Goal: Communication & Community: Answer question/provide support

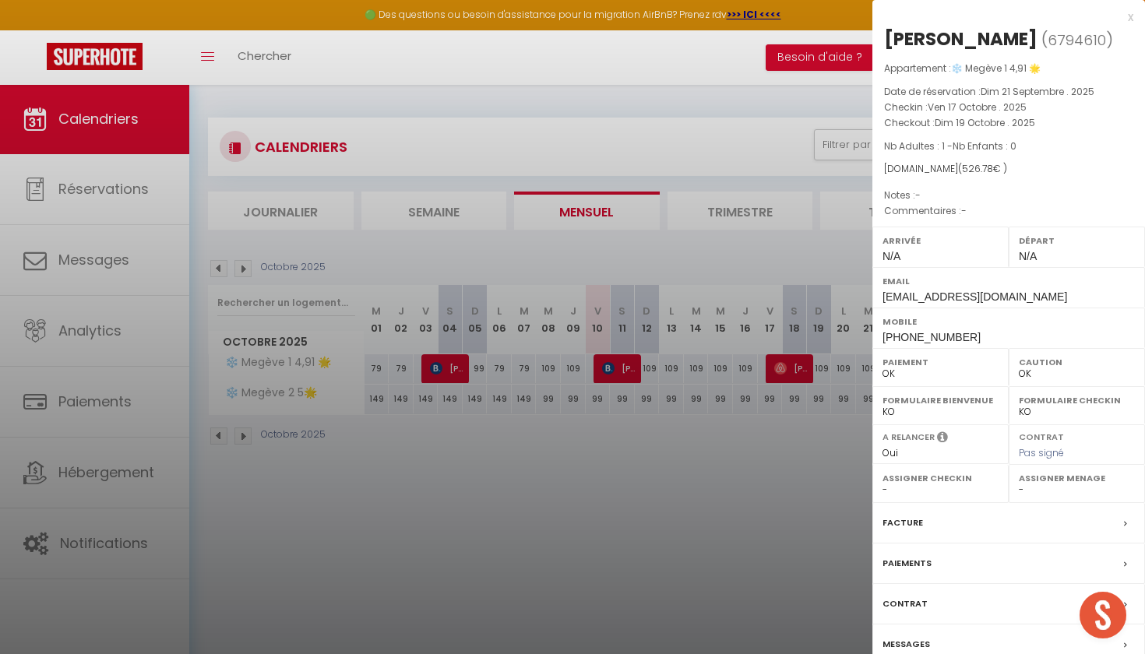
select select "0"
click at [380, 93] on div at bounding box center [572, 327] width 1145 height 654
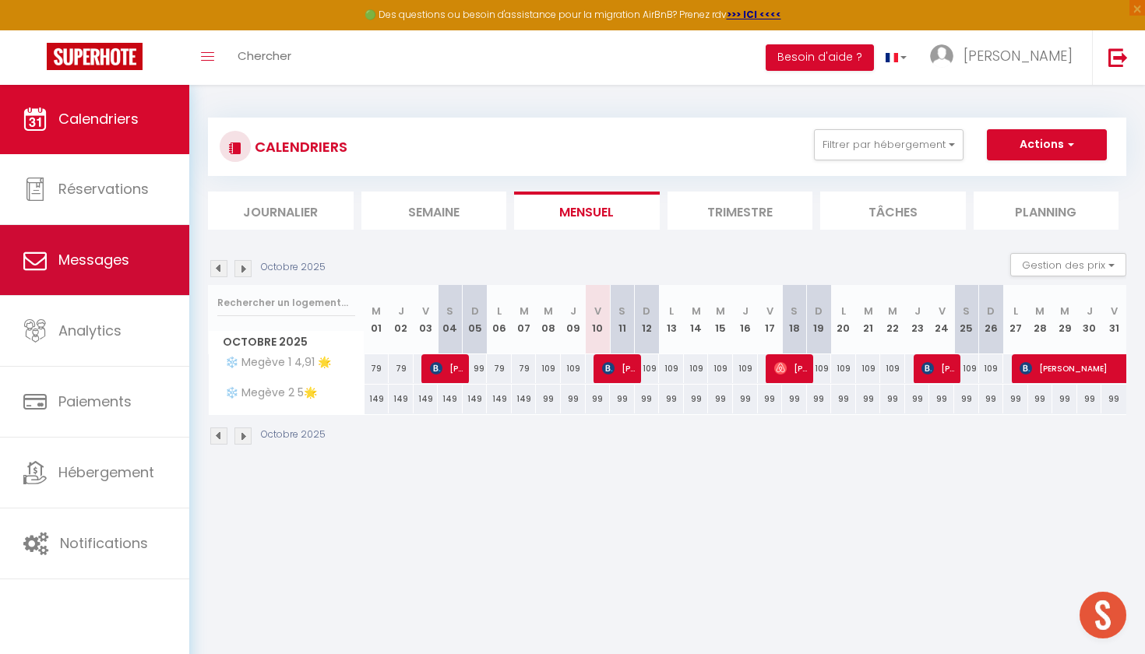
click at [113, 270] on span "Messages" at bounding box center [93, 259] width 71 height 19
select select "message"
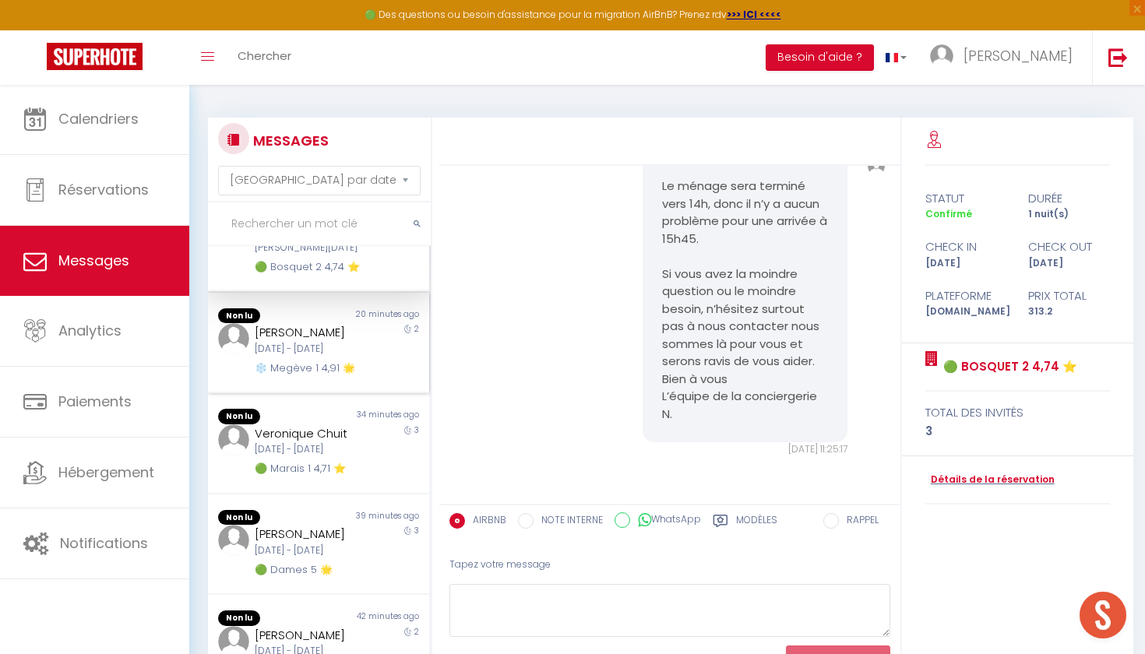
scroll to position [72, 0]
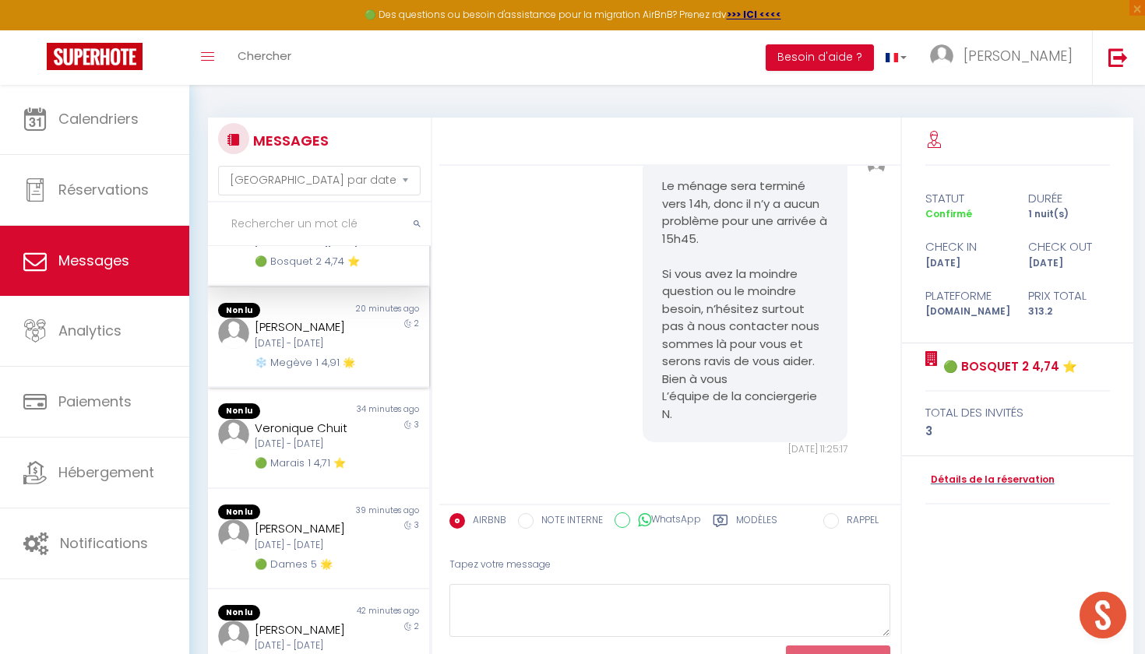
click at [374, 347] on div "2" at bounding box center [401, 344] width 55 height 53
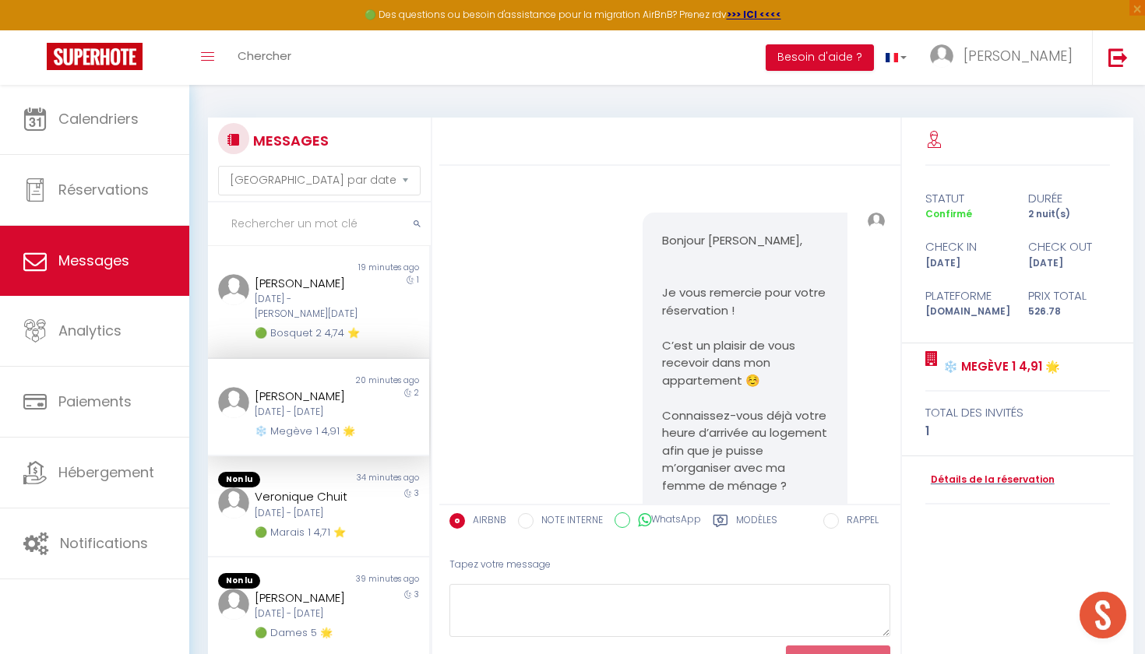
click at [353, 227] on input "text" at bounding box center [319, 225] width 223 height 44
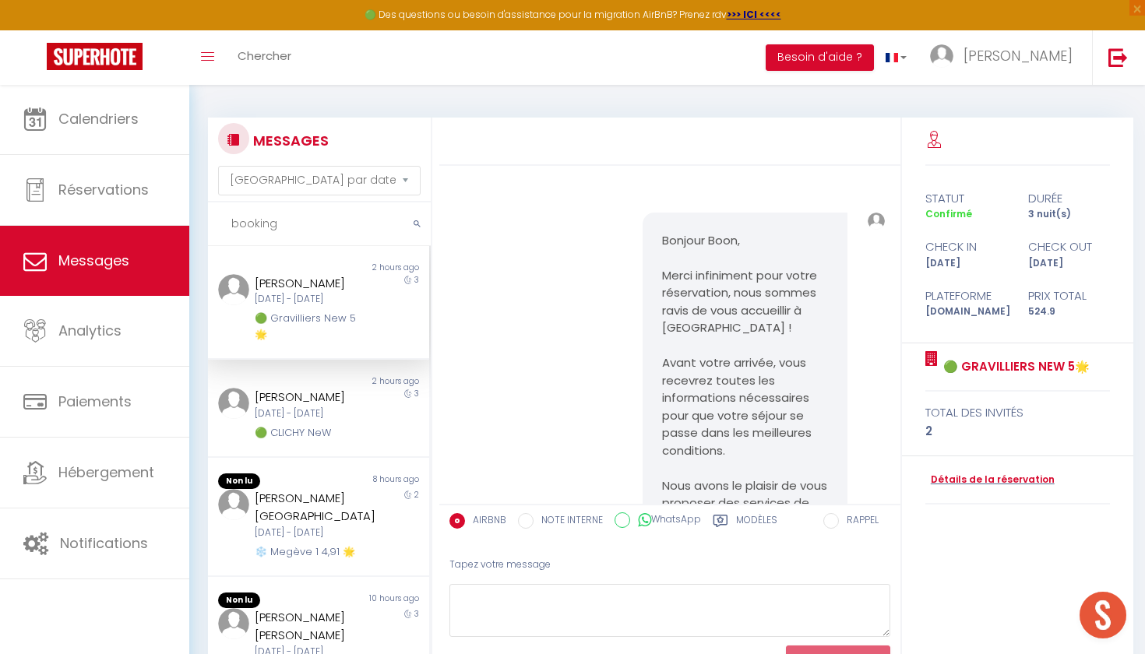
scroll to position [12064, 0]
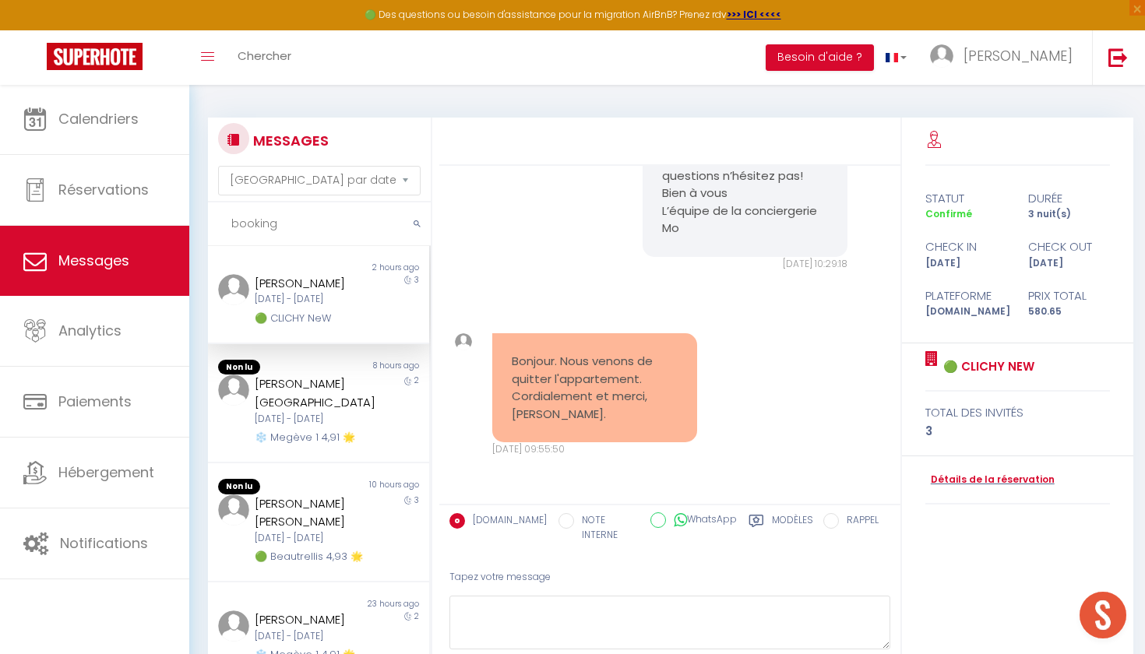
type input "booking"
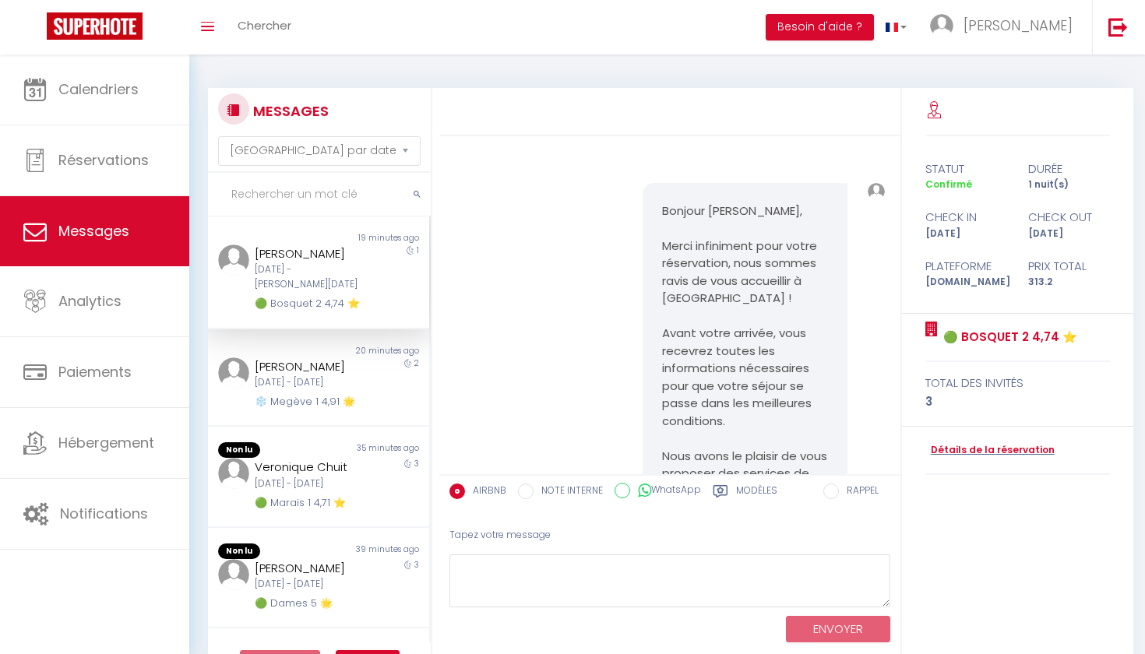
select select "message"
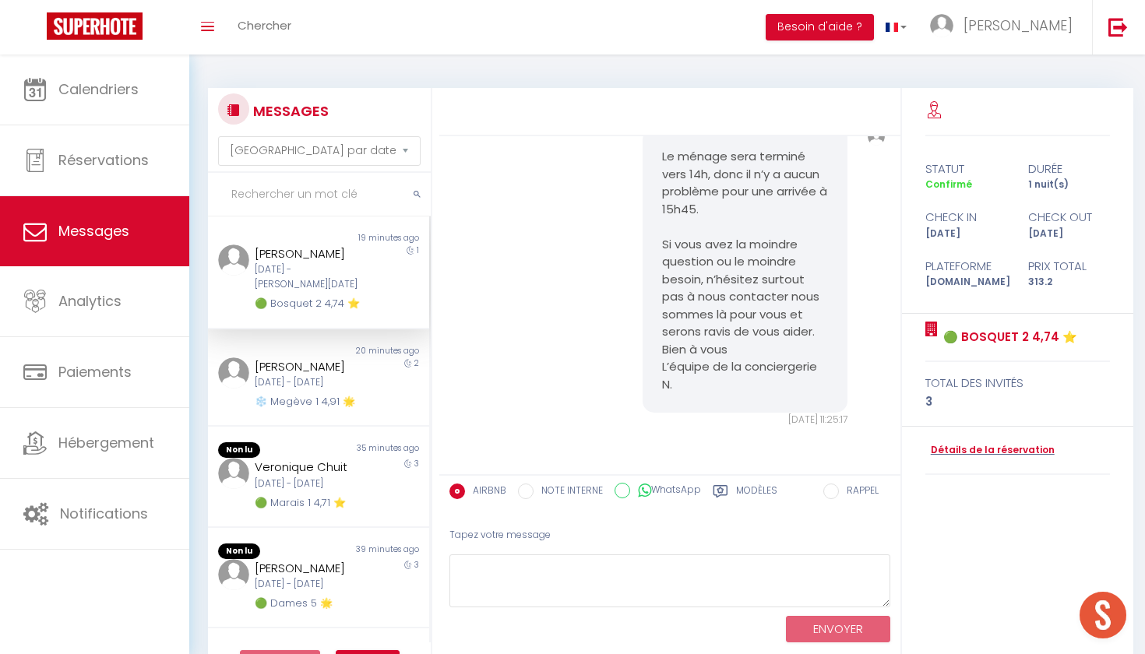
click at [367, 280] on div "[PERSON_NAME] [DATE] - [DATE] 🟢 Bosquet 2 4,74 ⭐️" at bounding box center [309, 279] width 129 height 68
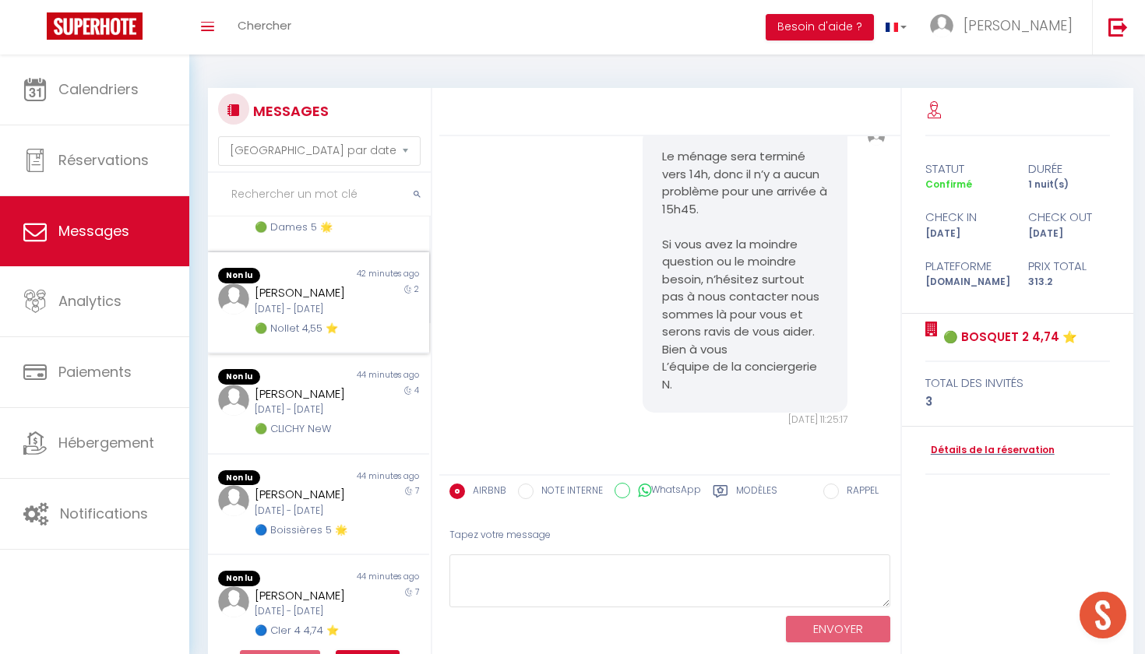
scroll to position [406, 0]
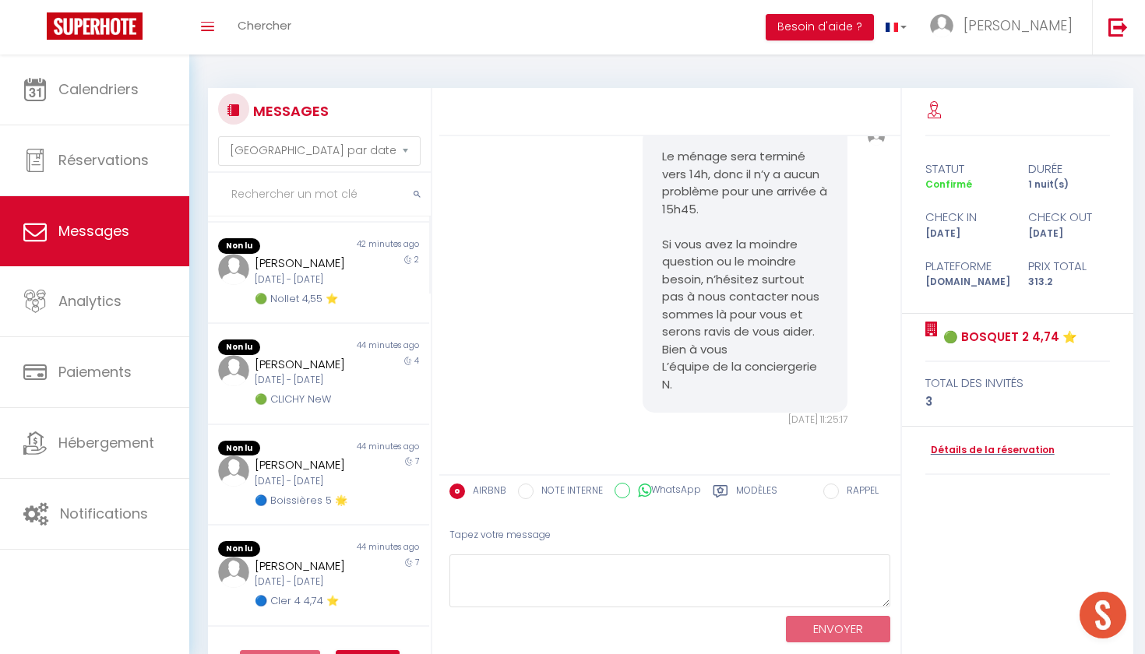
click at [335, 200] on input "text" at bounding box center [319, 195] width 223 height 44
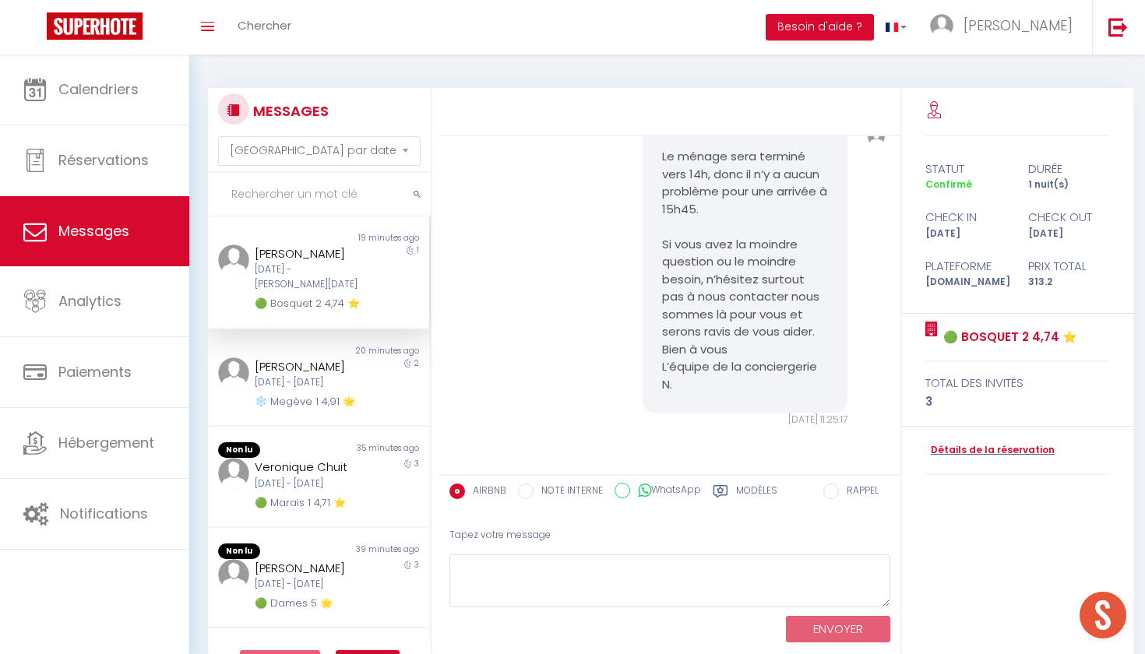
scroll to position [0, 0]
click at [358, 277] on div "[PERSON_NAME] [DATE] - [DATE] 🟢 Bosquet 2 4,74 ⭐️" at bounding box center [309, 279] width 129 height 68
click at [336, 394] on div "❄️ Megève 1 4,91 🌟" at bounding box center [309, 402] width 109 height 16
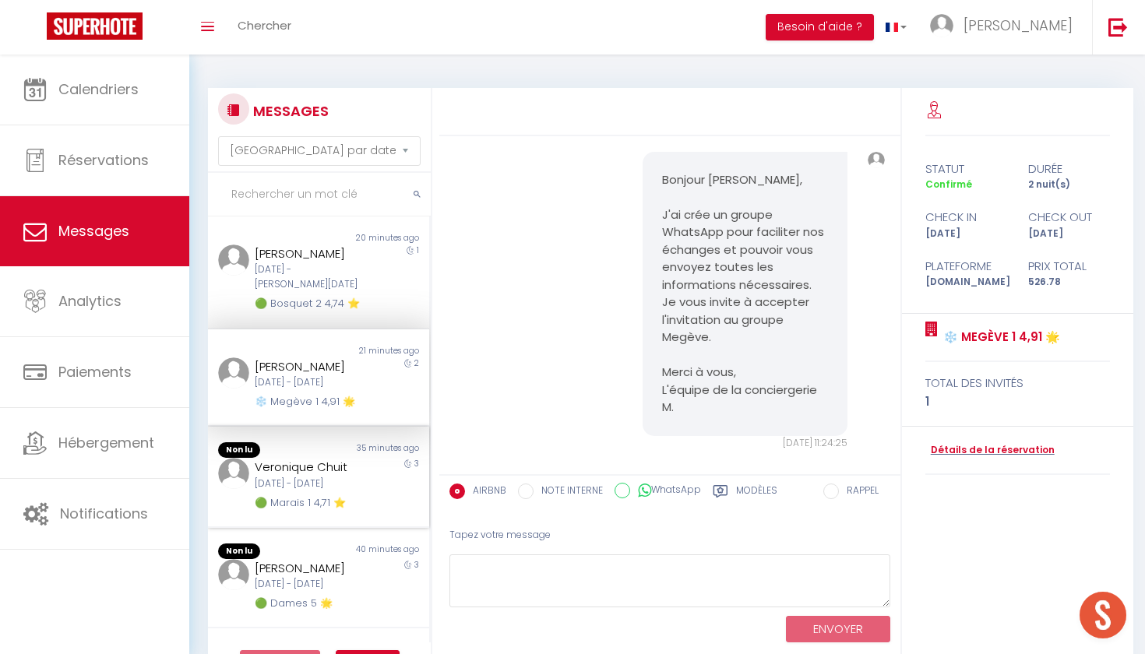
click at [298, 458] on div "Veronique Chuit" at bounding box center [309, 467] width 109 height 19
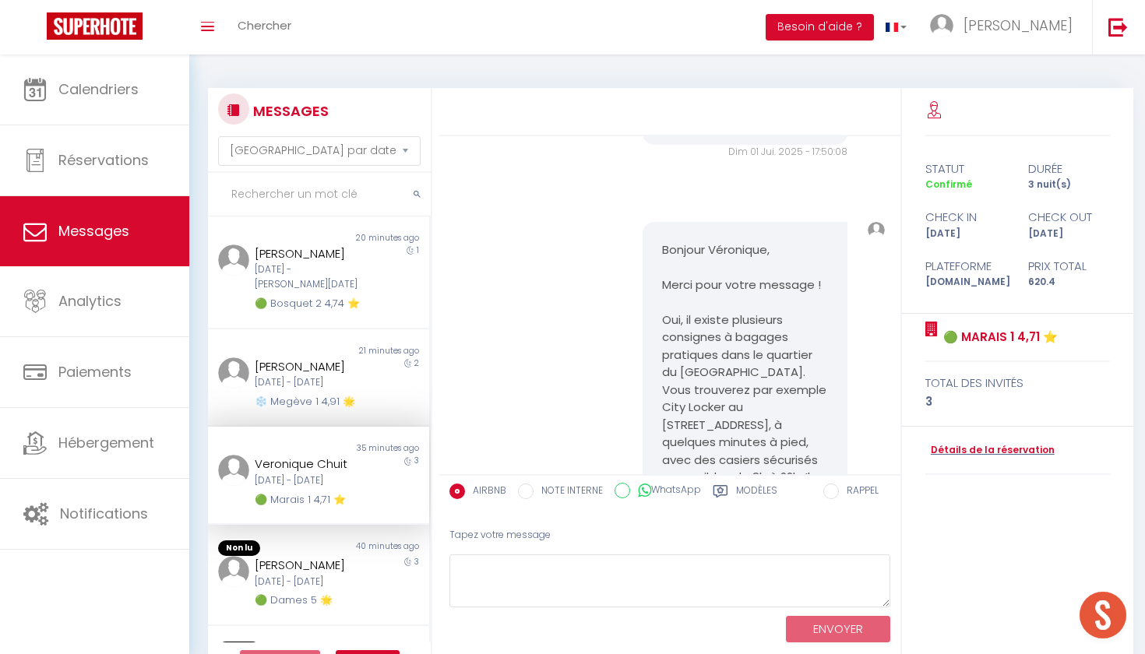
scroll to position [4173, 0]
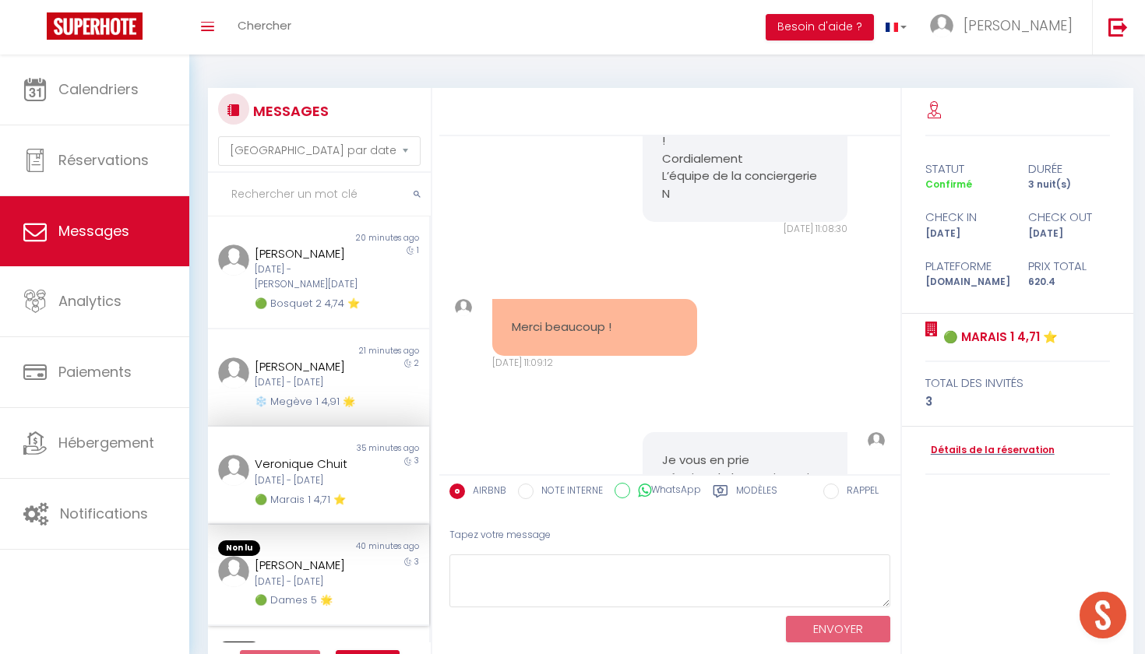
click at [330, 556] on div "[PERSON_NAME]" at bounding box center [309, 565] width 109 height 19
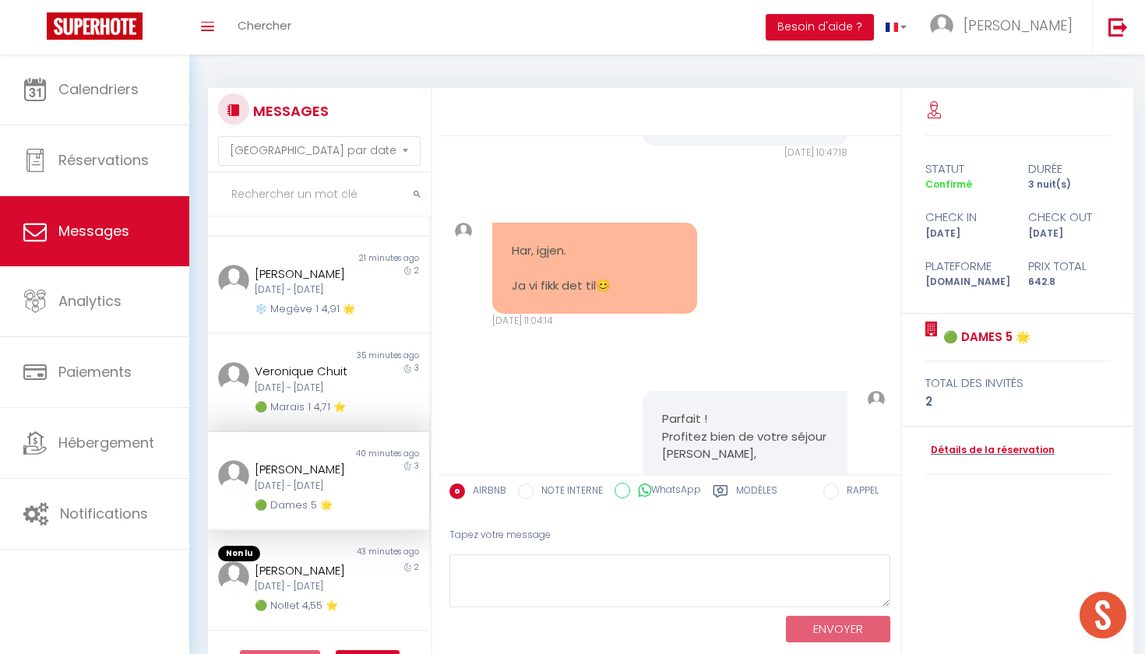
scroll to position [111, 0]
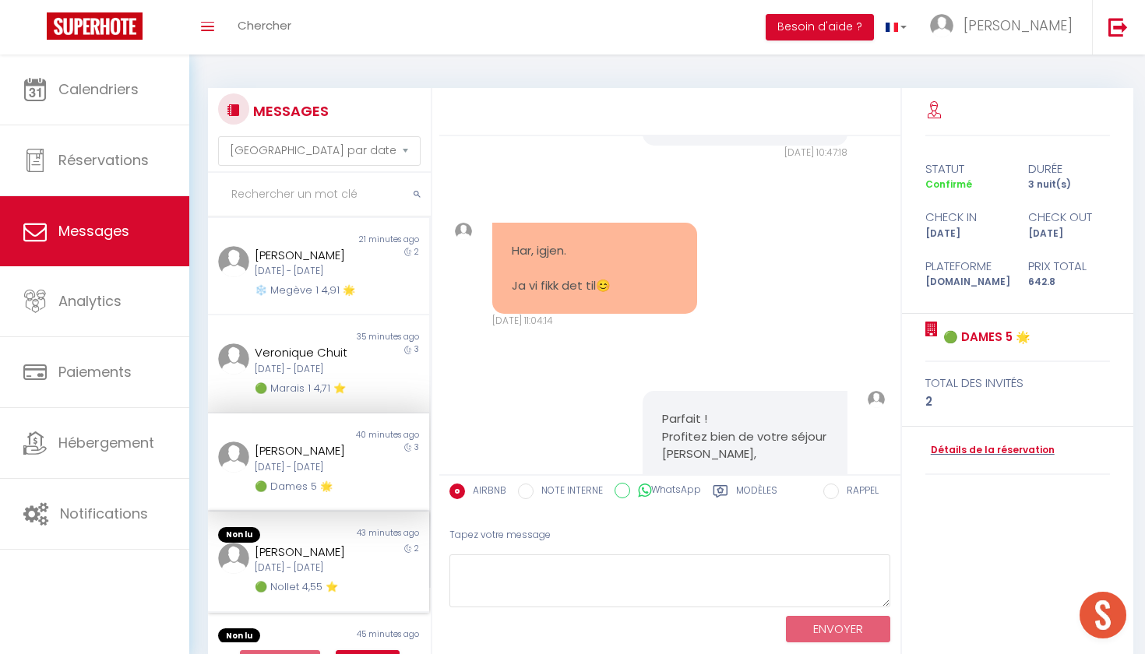
click at [313, 562] on div "[DATE] - [DATE]" at bounding box center [309, 568] width 109 height 15
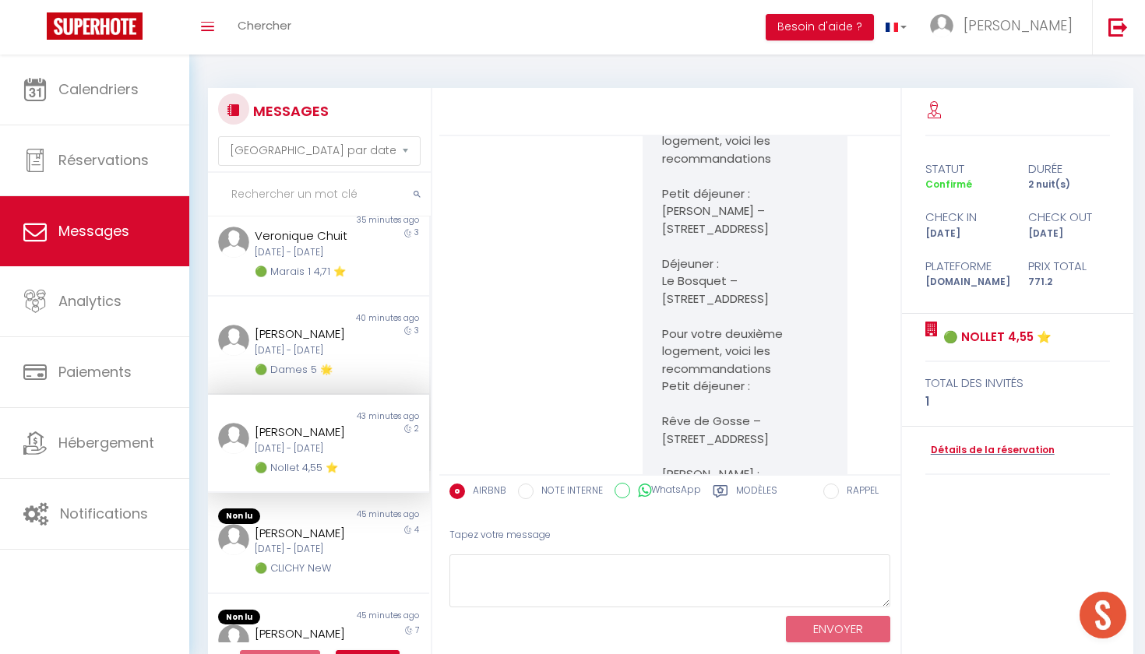
scroll to position [237, 0]
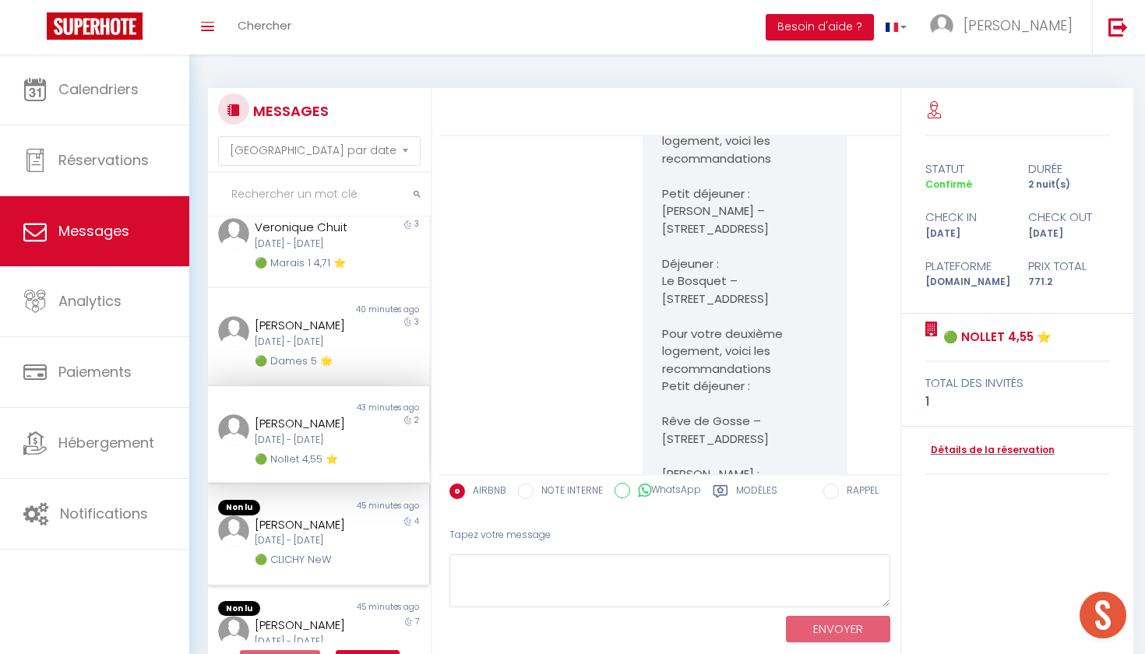
click at [317, 529] on div "[PERSON_NAME]" at bounding box center [309, 525] width 109 height 19
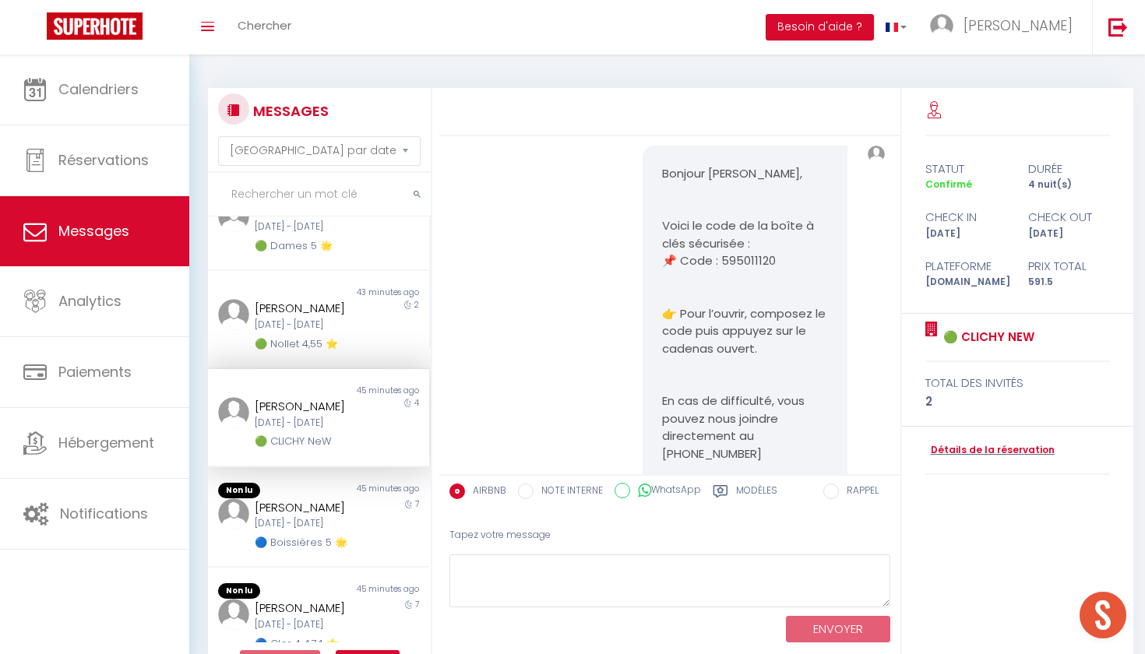
scroll to position [361, 0]
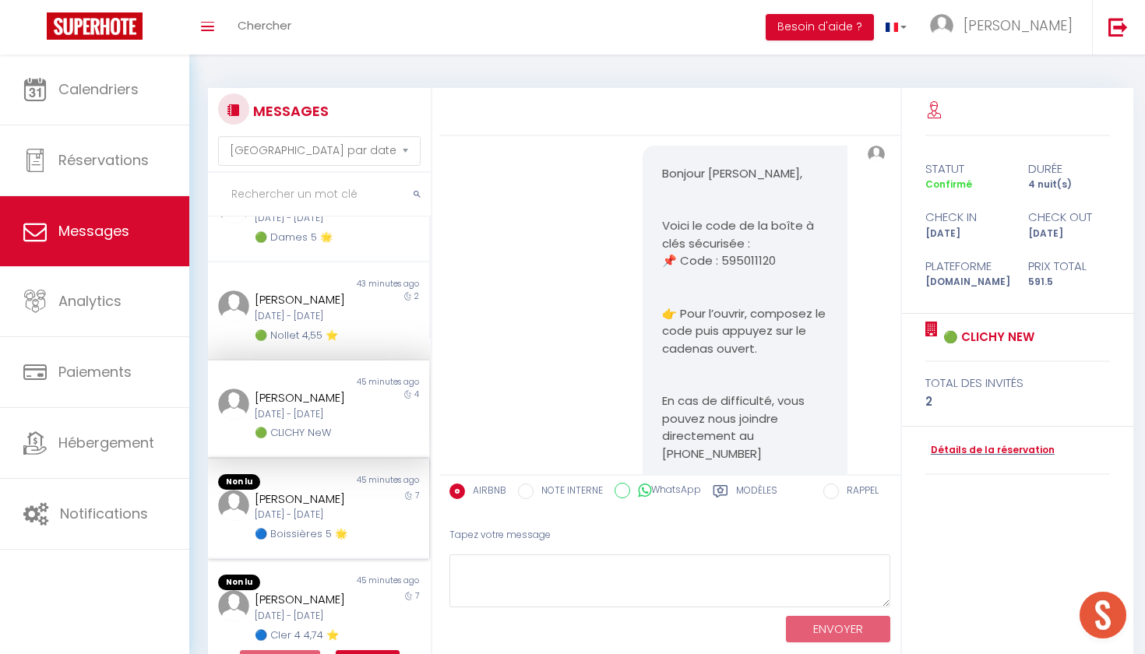
click at [320, 516] on div "[DATE] - [DATE]" at bounding box center [309, 515] width 109 height 15
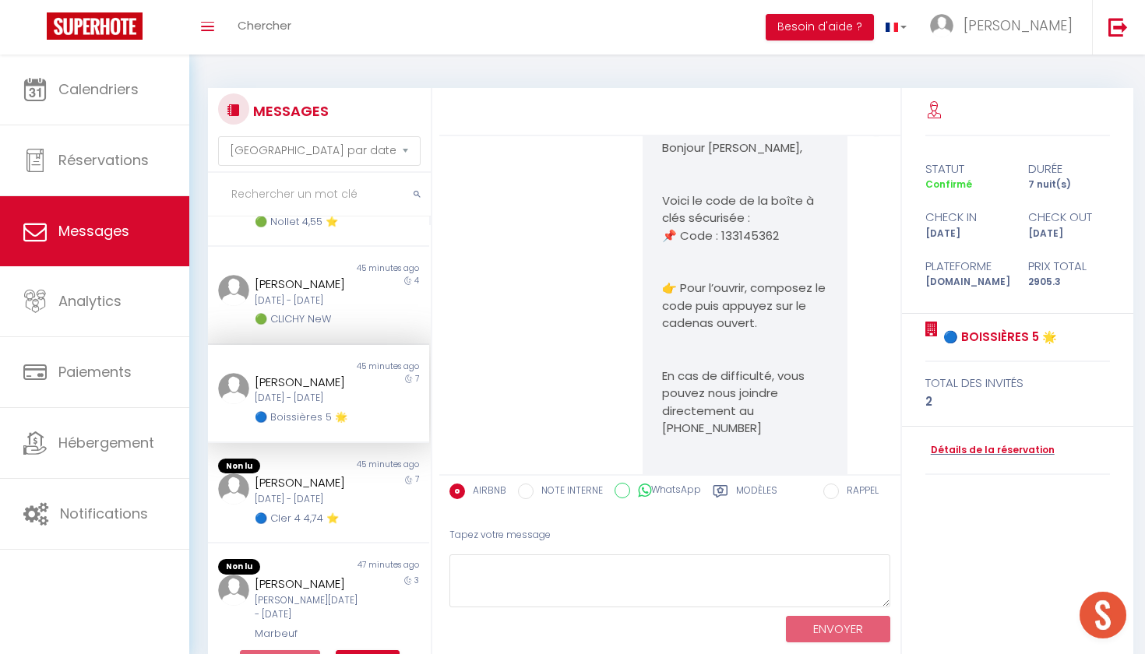
scroll to position [502, 0]
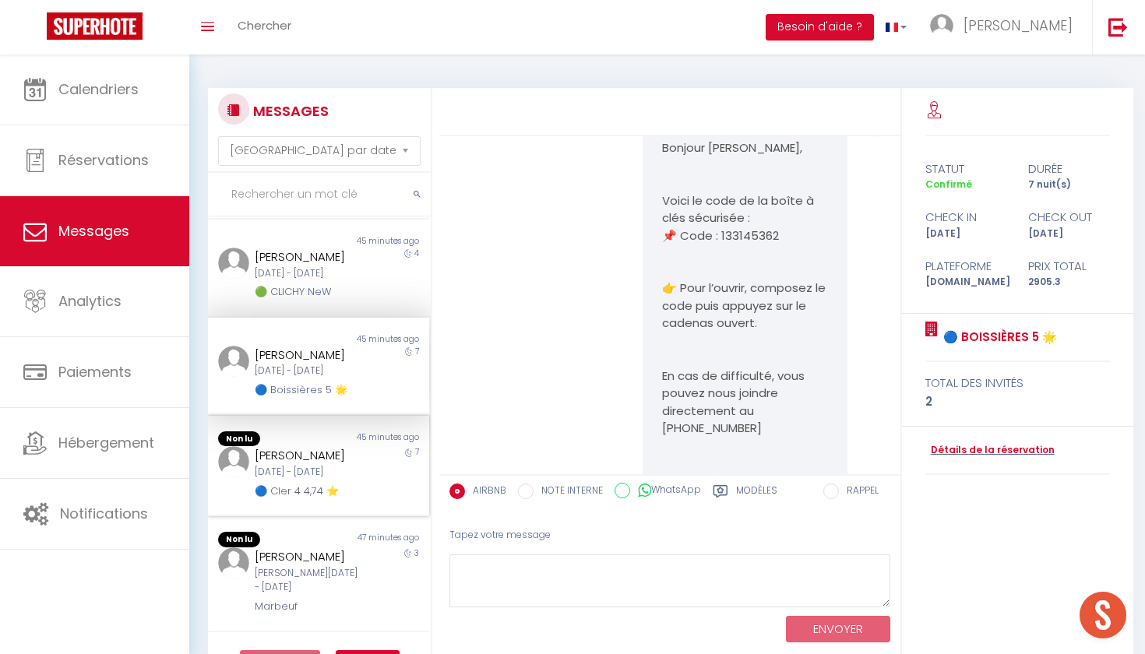
click at [340, 472] on div "[DATE] - [DATE]" at bounding box center [309, 472] width 109 height 15
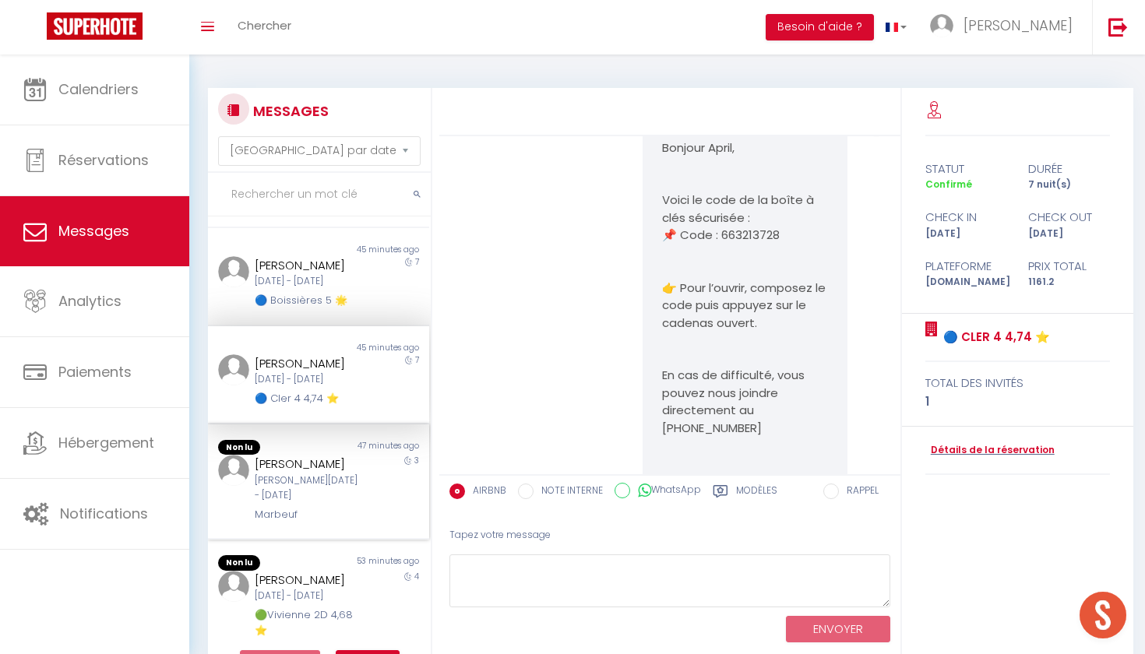
scroll to position [590, 0]
click at [320, 492] on div "[PERSON_NAME][DATE] - [DATE]" at bounding box center [309, 489] width 109 height 30
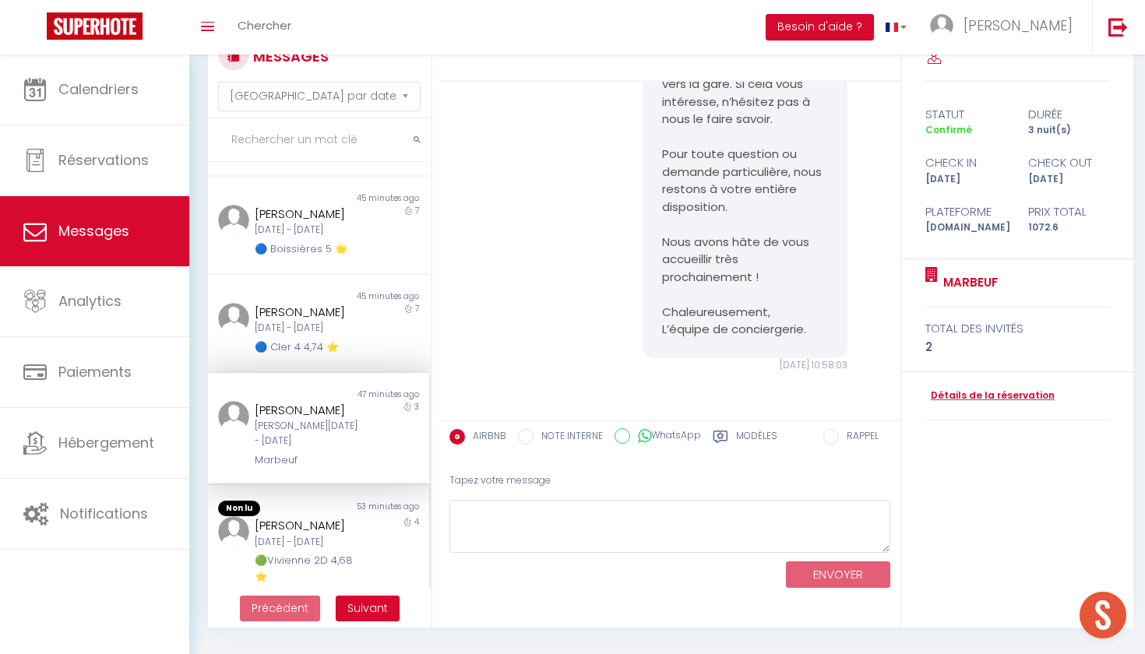
scroll to position [55, 0]
click at [309, 561] on div "🟢Vivienne 2D 4,68 ⭐️" at bounding box center [309, 569] width 109 height 32
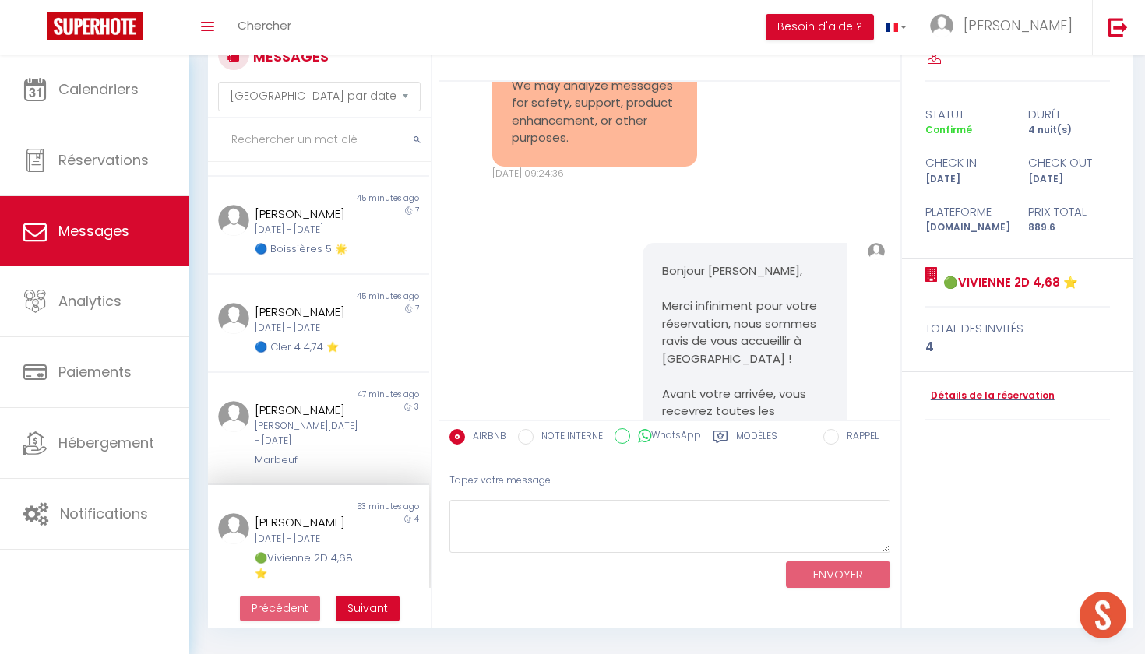
scroll to position [15973, 0]
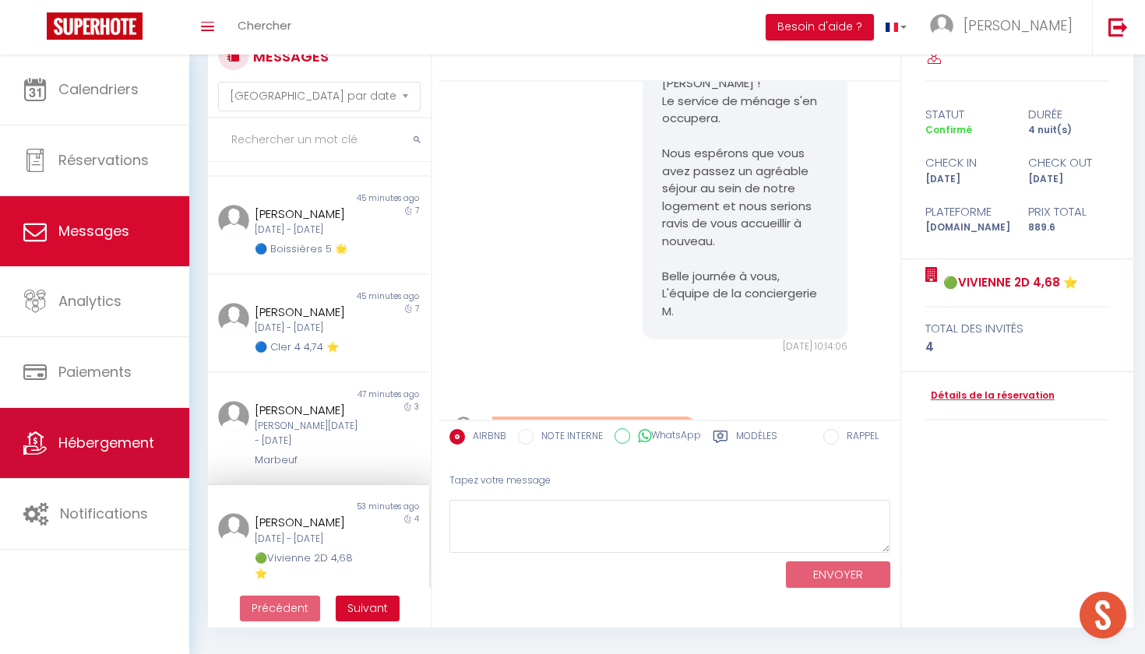
click at [146, 471] on link "Hébergement" at bounding box center [94, 443] width 189 height 70
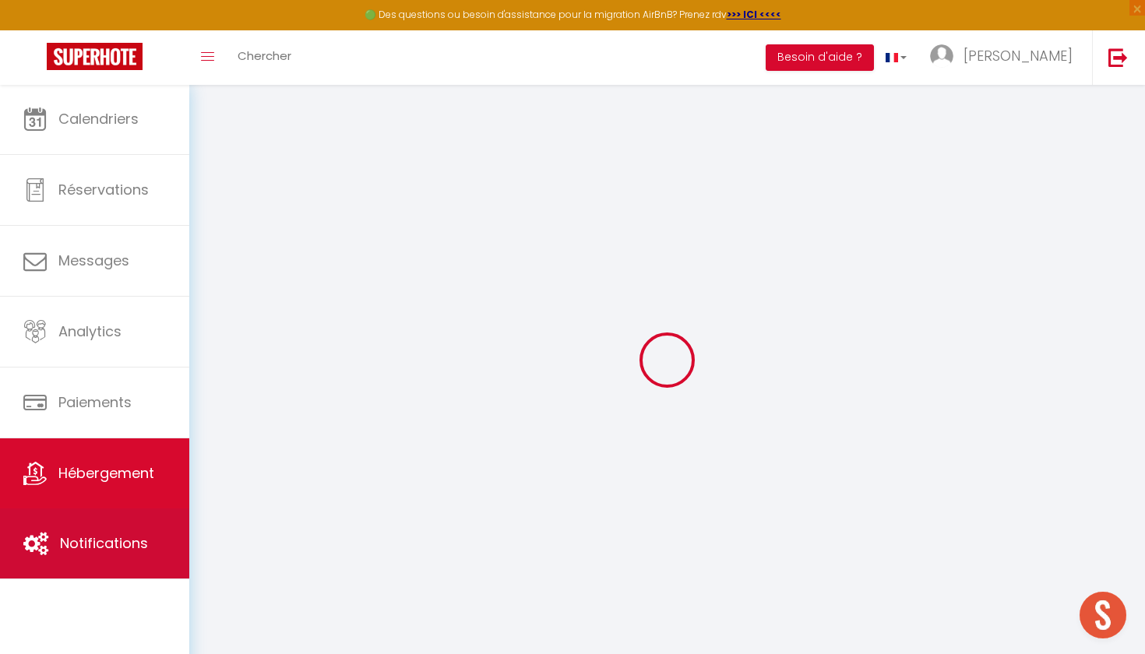
click at [143, 537] on span "Notifications" at bounding box center [104, 543] width 88 height 19
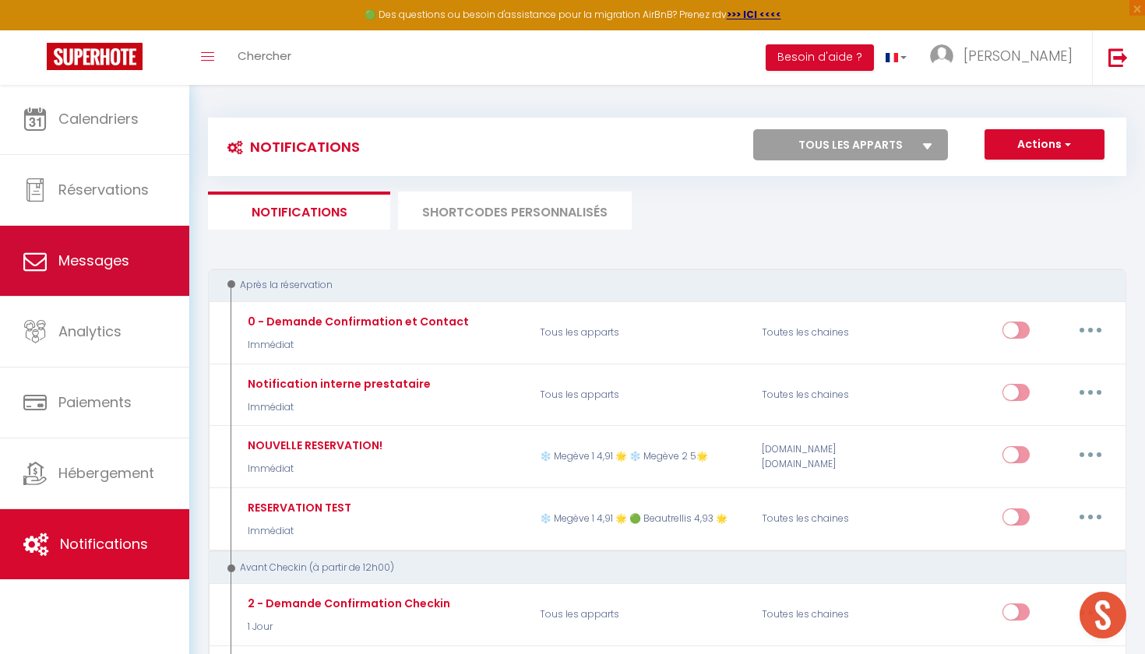
click at [161, 266] on link "Messages" at bounding box center [94, 261] width 189 height 70
select select "message"
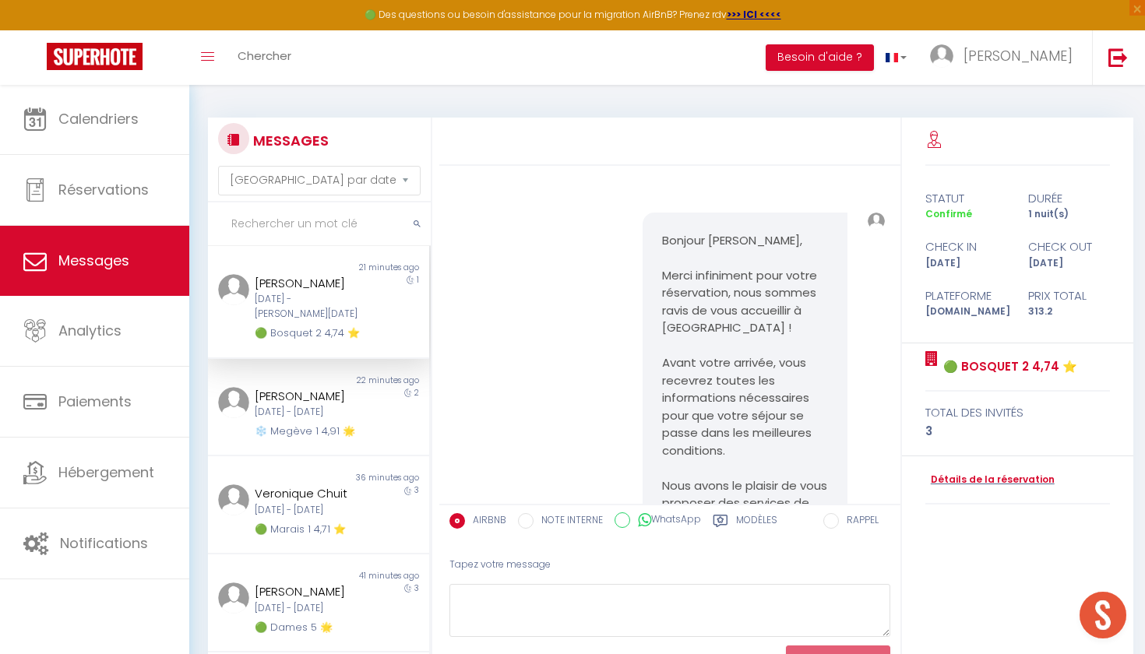
scroll to position [5378, 0]
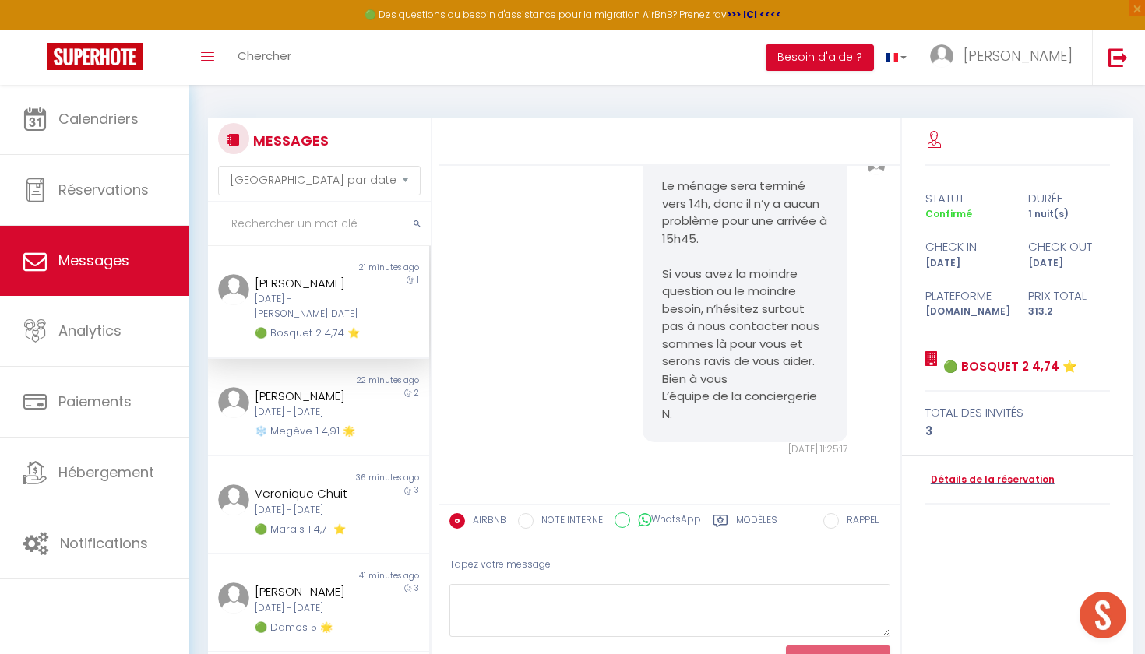
click at [234, 137] on img at bounding box center [233, 139] width 12 height 12
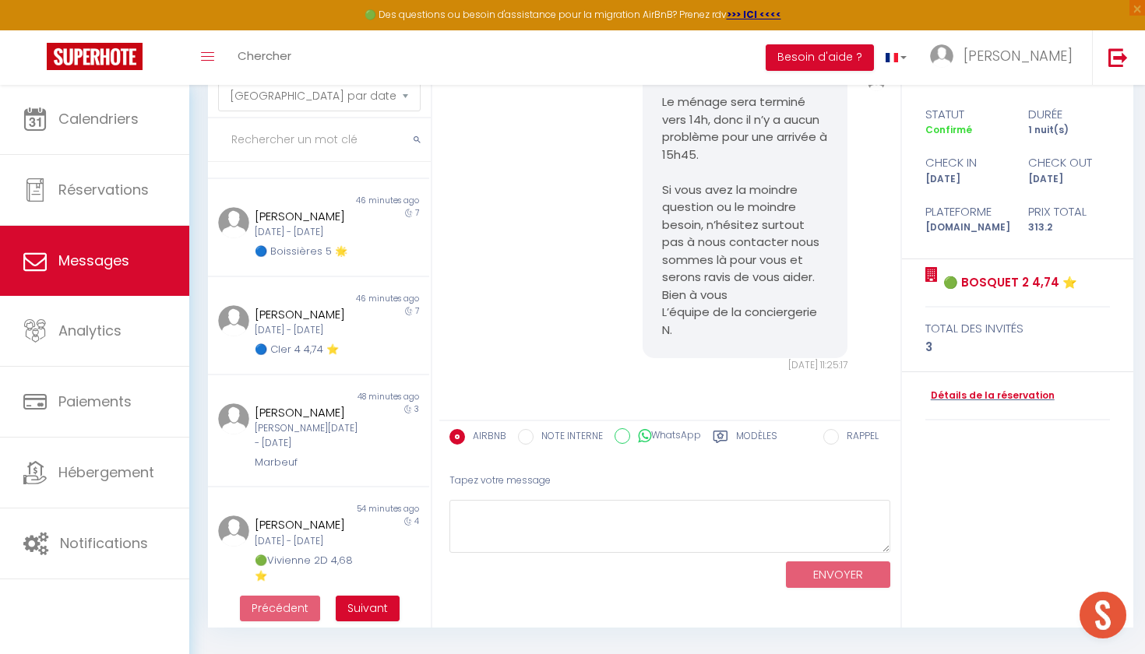
scroll to position [84, 0]
click at [357, 599] on button "Suivant" at bounding box center [368, 609] width 64 height 26
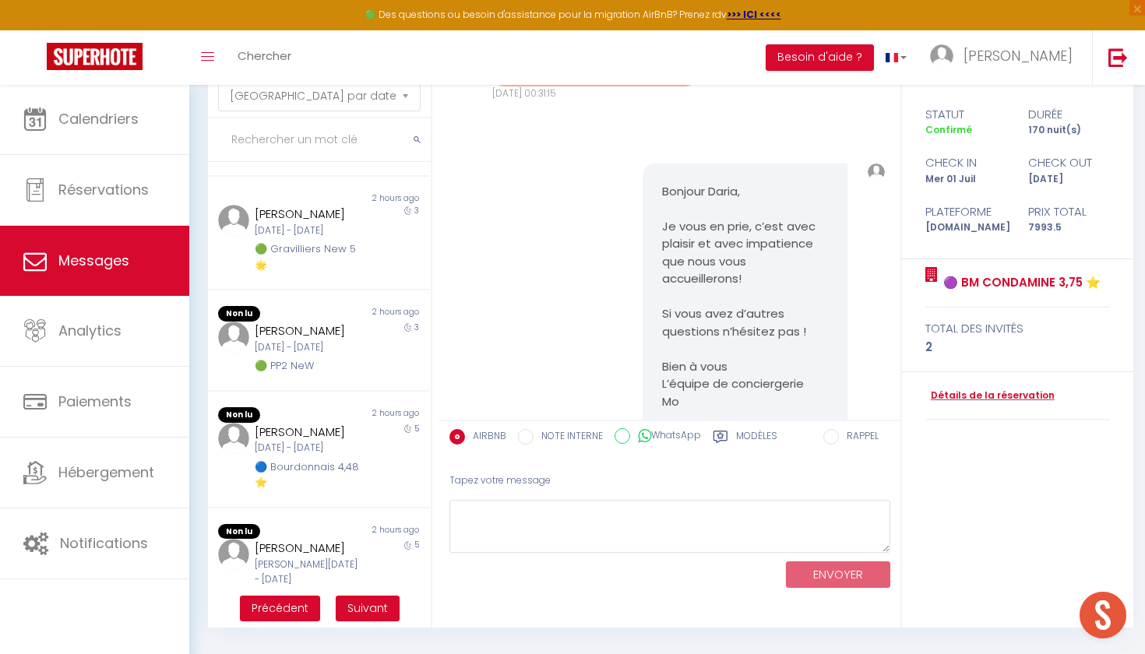
scroll to position [667, 0]
click at [361, 611] on span "Suivant" at bounding box center [367, 609] width 41 height 16
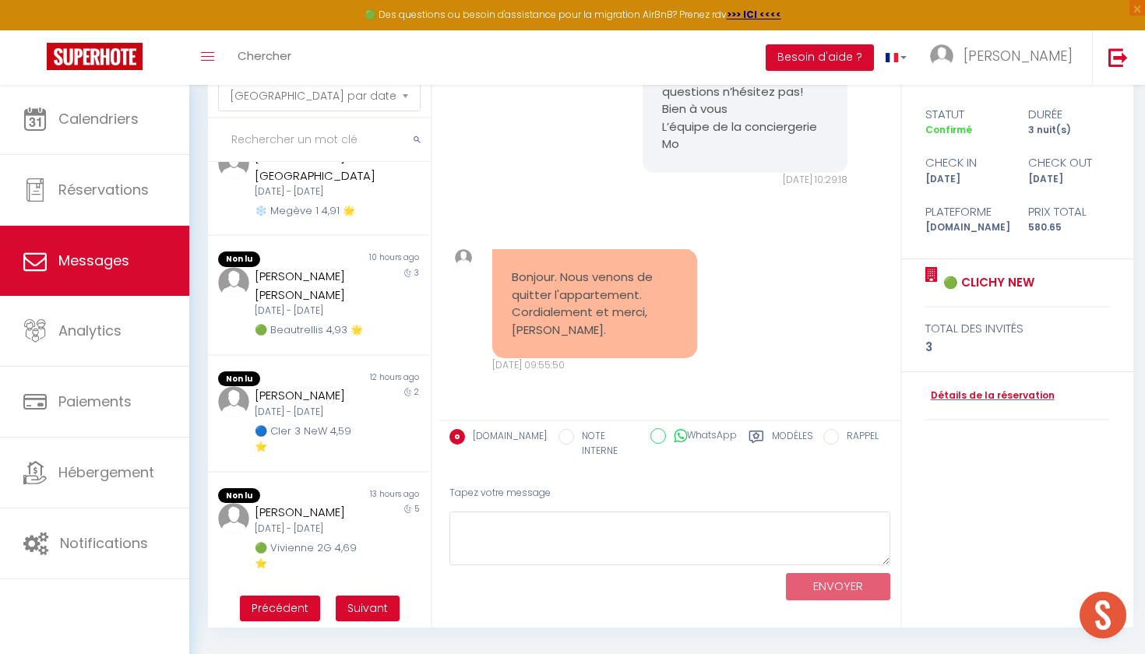
scroll to position [12064, 0]
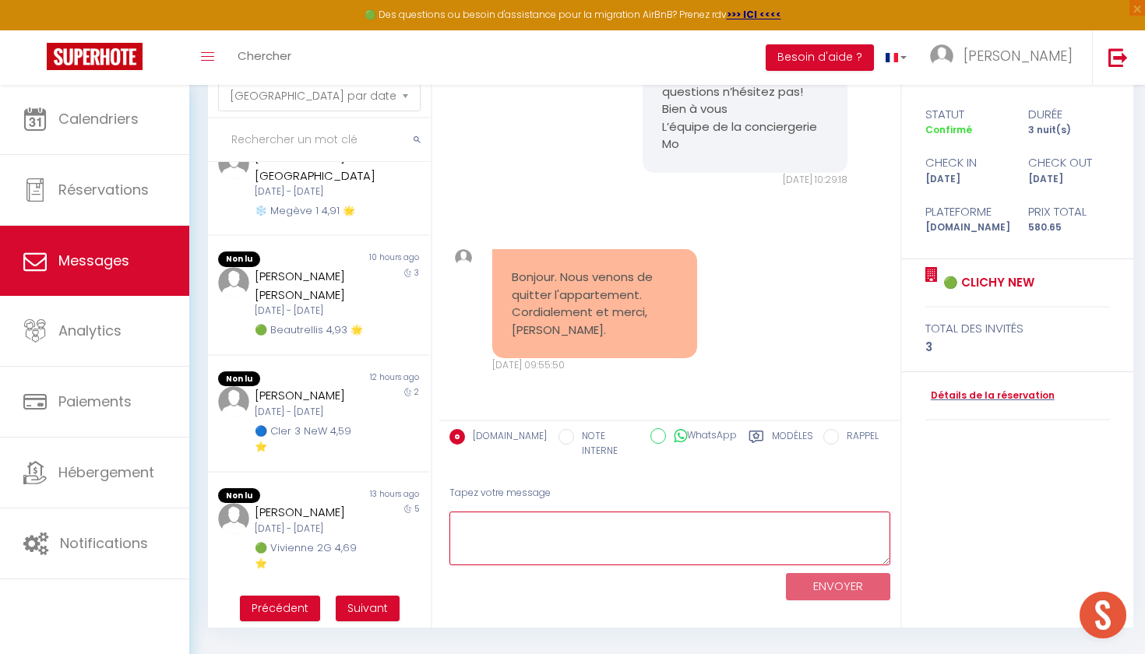
click at [499, 516] on textarea at bounding box center [669, 539] width 441 height 54
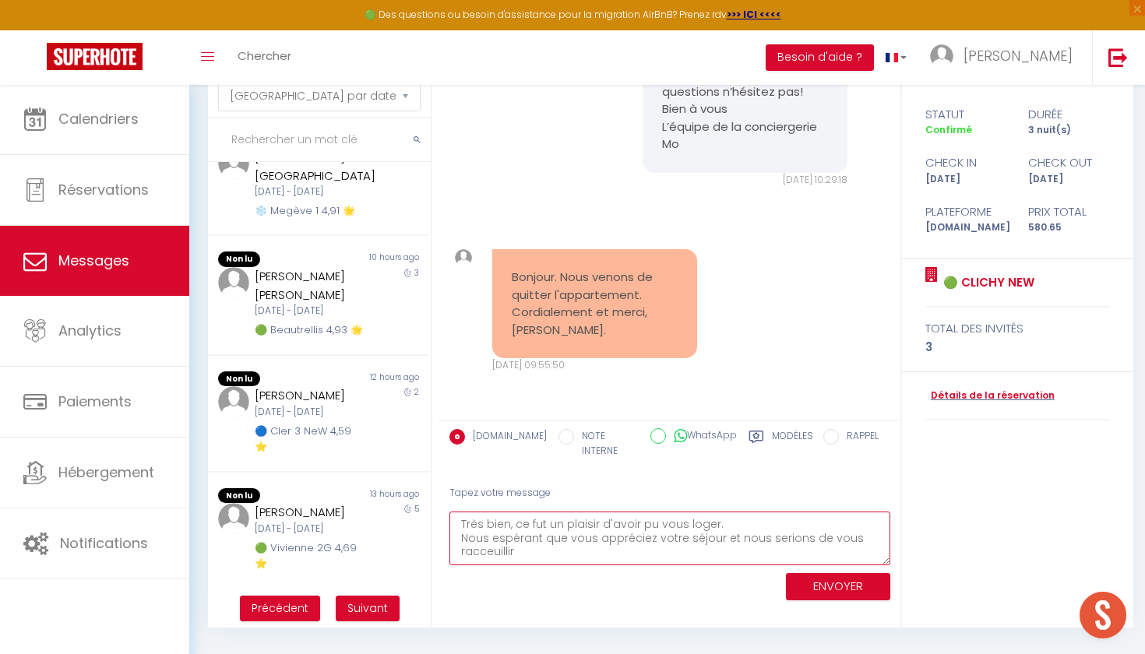
click at [551, 548] on textarea "Très bien, ce fut un plaisir d'avoir pu vous loger. Nous espérant que vous appr…" at bounding box center [669, 539] width 441 height 54
click at [515, 534] on textarea "Très bien, ce fut un plaisir d'avoir pu vous loger. Nous espérant que vous appr…" at bounding box center [669, 539] width 441 height 54
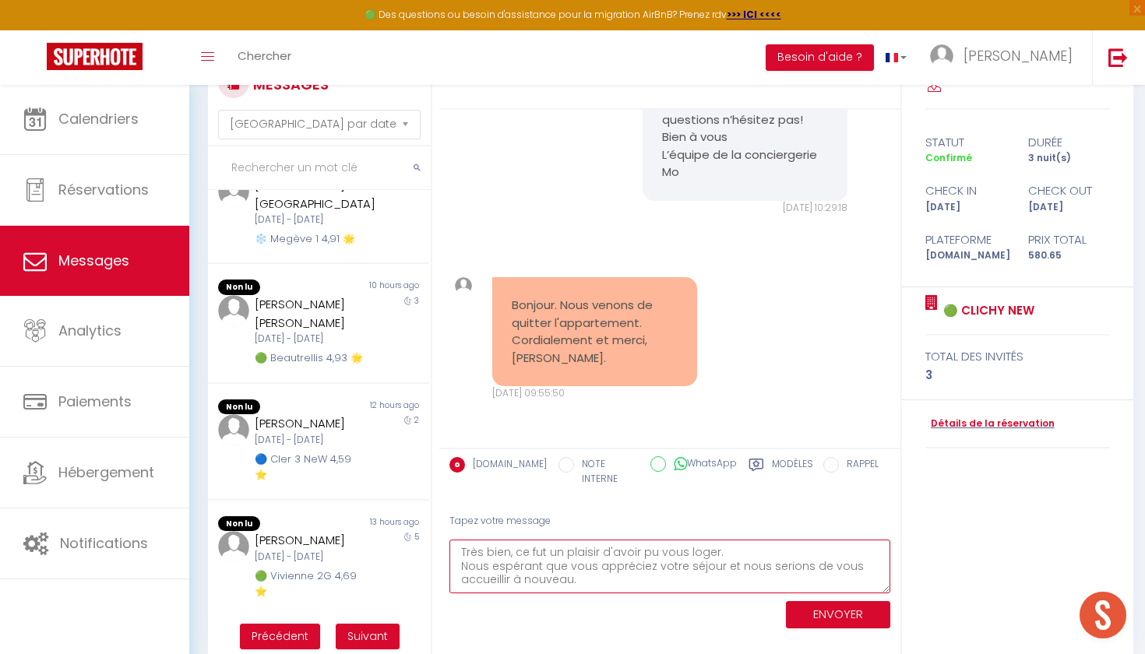
scroll to position [55, 0]
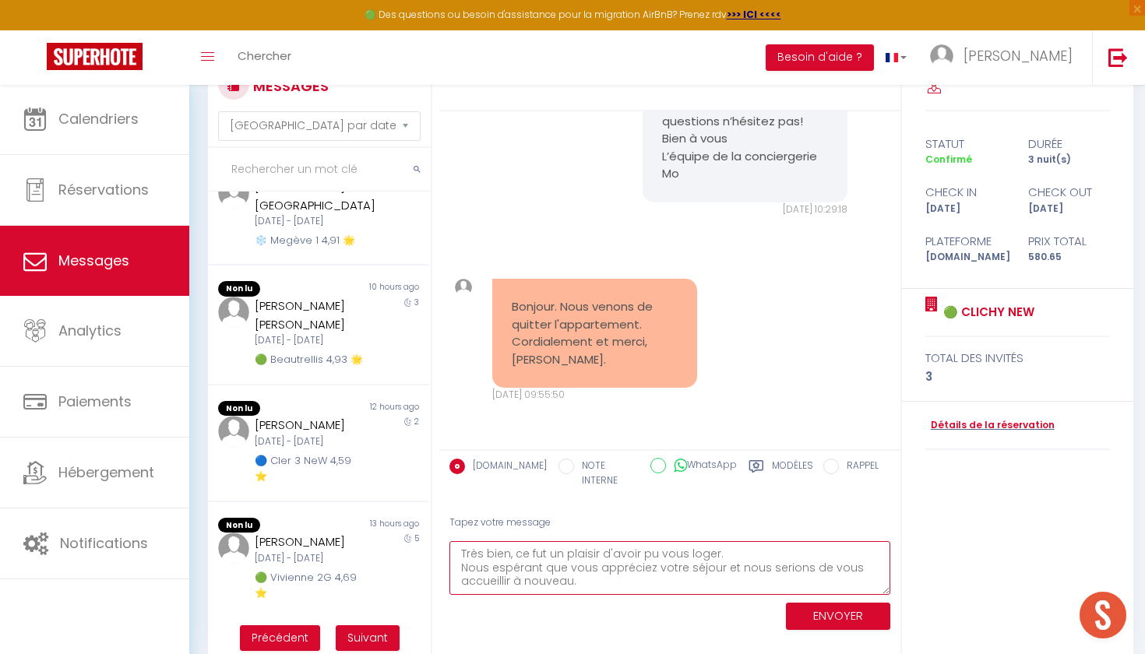
click at [730, 545] on textarea "Très bien, ce fut un plaisir d'avoir pu vous loger. Nous espérant que vous appr…" at bounding box center [669, 568] width 441 height 54
click at [510, 544] on textarea "Très bien, ce fut un plaisir d'avoir pu vous loger. Nous espérant que vous appr…" at bounding box center [669, 568] width 441 height 54
click at [463, 541] on textarea "Très bien, ce fut un plaisir d'avoir pu vous loger. Nous espérant que vous appr…" at bounding box center [669, 568] width 441 height 54
click at [483, 541] on textarea "Très bien, ce fut un plaisir d'avoir pu vous loger. Nous espérant que vous appr…" at bounding box center [669, 568] width 441 height 54
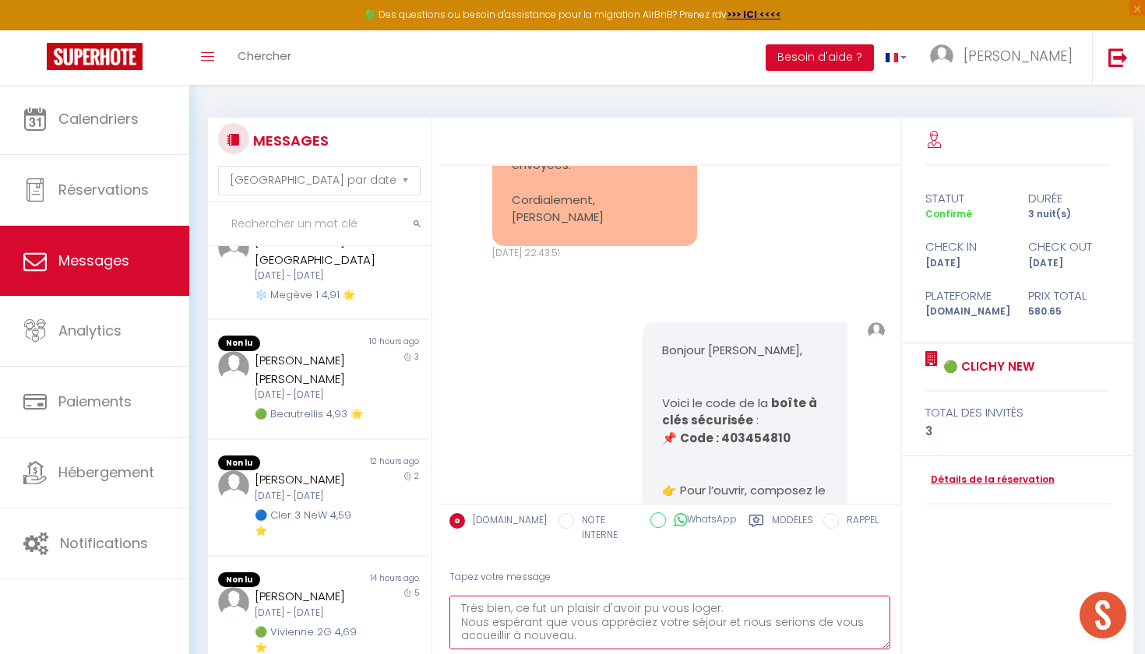
scroll to position [26, 0]
click at [654, 626] on textarea "Bonjour [PERSON_NAME], Très bien, ce fut un plaisir d'avoir pu vous loger. Nous…" at bounding box center [669, 623] width 441 height 54
type textarea "Bonjour [PERSON_NAME], Très bien, ce fut un plaisir d'avoir pu vous loger. Nous…"
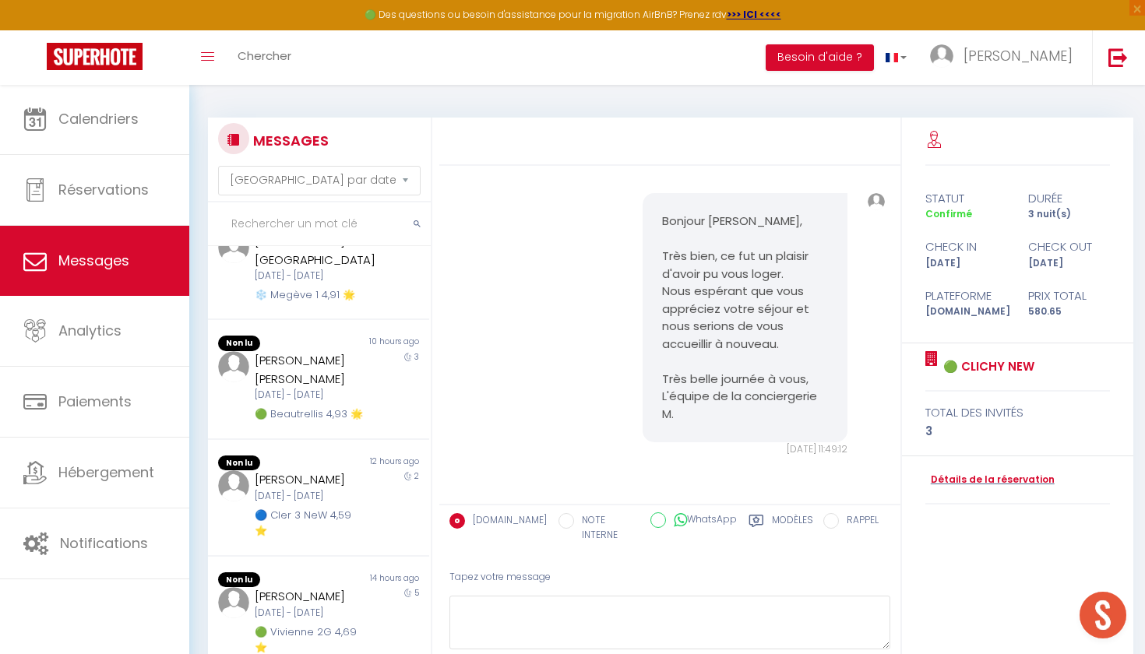
scroll to position [12385, 0]
